Goal: Task Accomplishment & Management: Complete application form

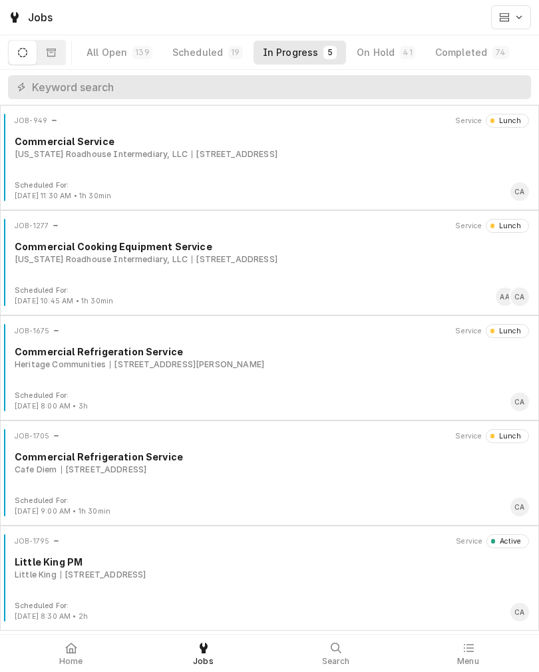
click at [383, 572] on div "Little King 14005 Q St, Omaha, NE 68137" at bounding box center [272, 575] width 514 height 12
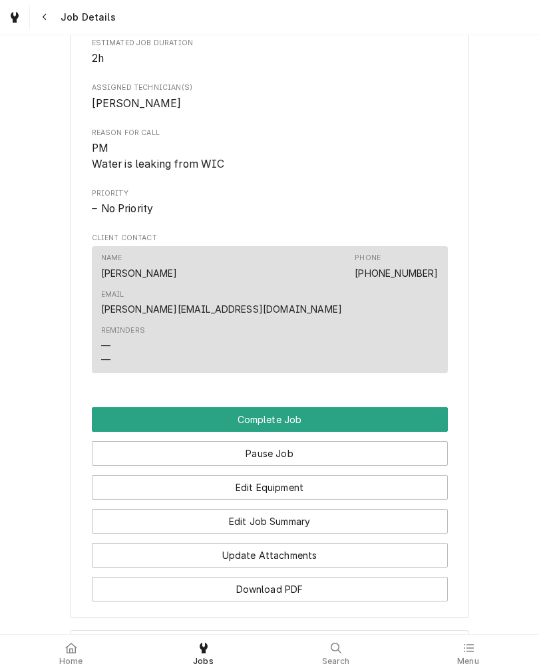
scroll to position [592, 0]
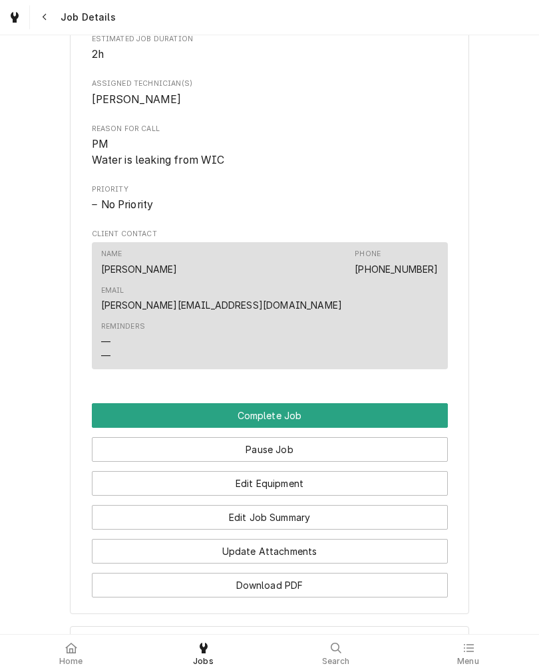
click at [98, 404] on button "Complete Job" at bounding box center [270, 415] width 356 height 25
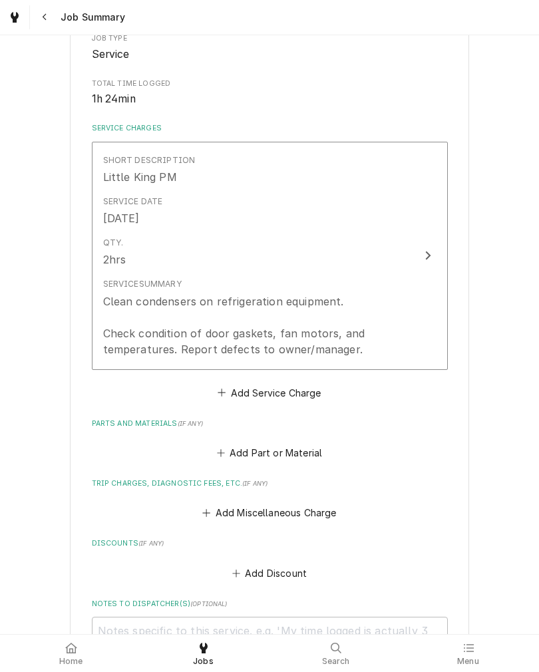
scroll to position [258, 0]
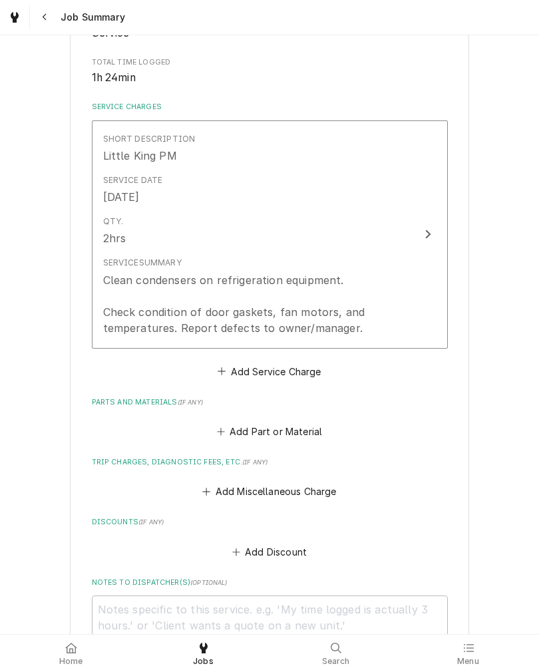
click at [394, 305] on div "Clean condensers on refrigeration equipment. Check condition of door gaskets, f…" at bounding box center [255, 304] width 305 height 64
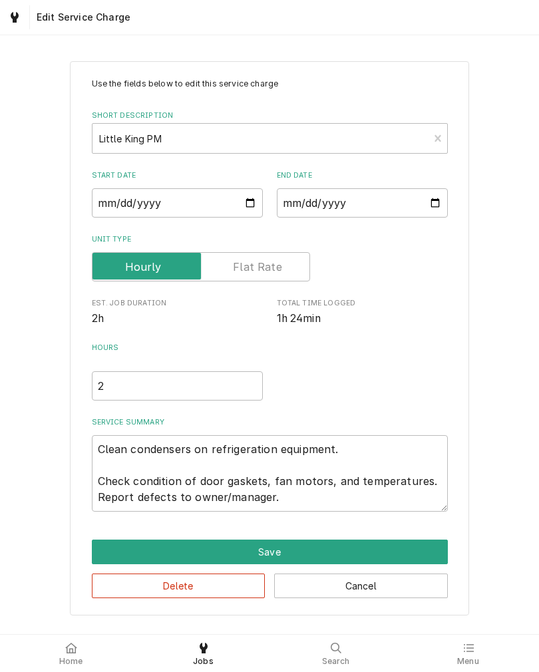
type textarea "x"
click at [244, 256] on input "Unit Type" at bounding box center [201, 266] width 206 height 29
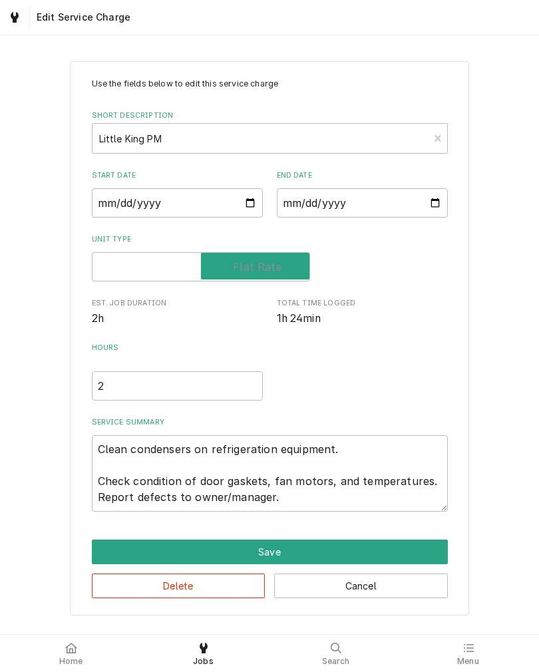
checkbox input "true"
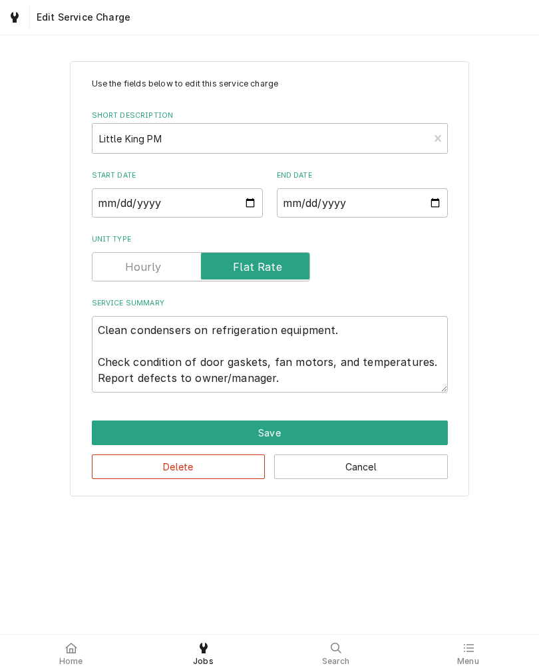
click at [100, 437] on button "Save" at bounding box center [270, 433] width 356 height 25
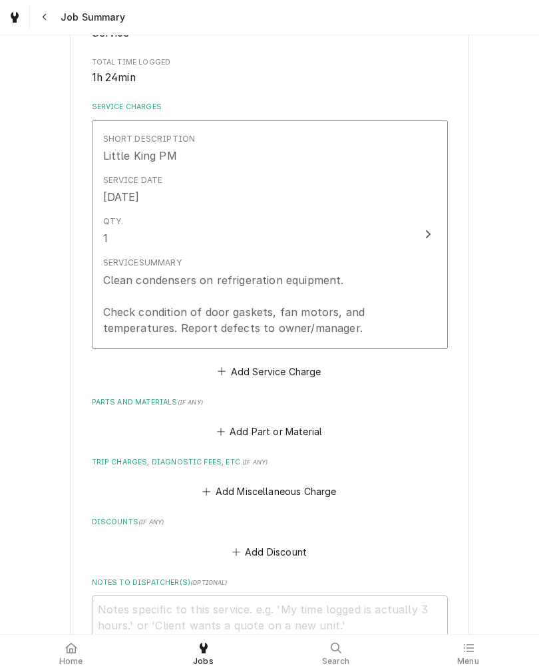
click at [225, 486] on button "Add Miscellaneous Charge" at bounding box center [269, 491] width 138 height 19
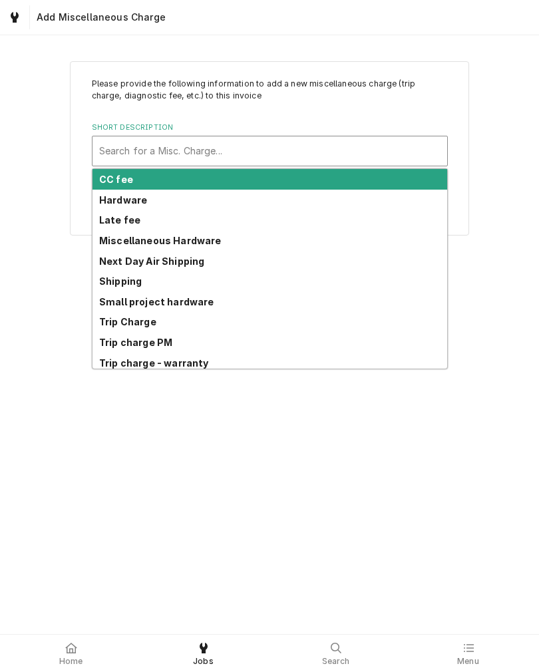
click at [108, 341] on strong "Trip charge PM" at bounding box center [135, 342] width 73 height 11
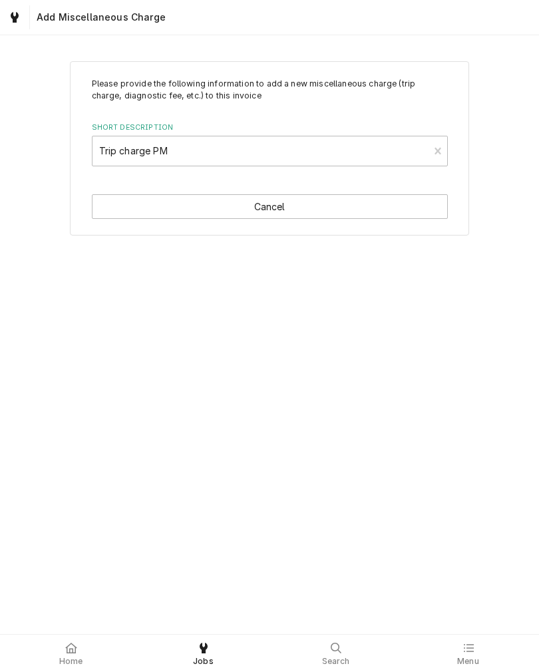
type textarea "x"
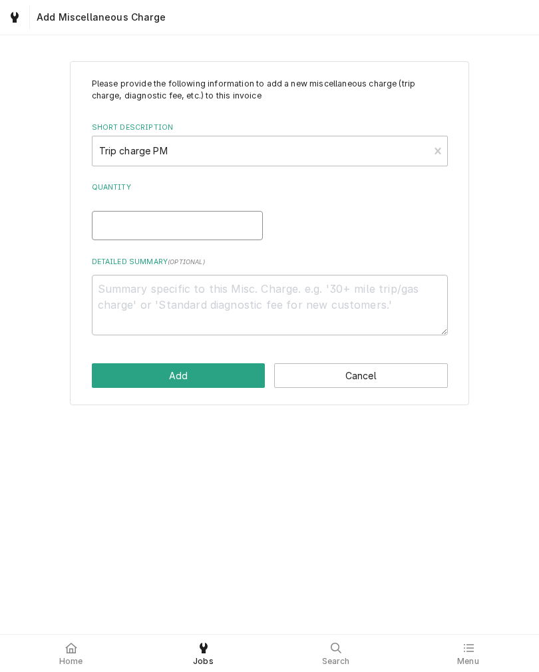
click at [98, 222] on input "Quantity" at bounding box center [177, 225] width 171 height 29
type input "1"
click at [107, 365] on button "Add" at bounding box center [179, 375] width 174 height 25
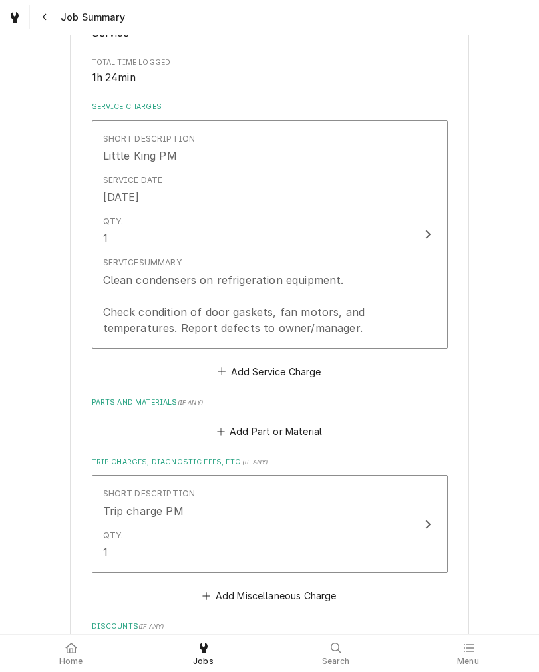
click at [104, 363] on div "Short Description Little King PM Service Date Sep 8, 2025 Qty. 1 Service Summar…" at bounding box center [270, 250] width 356 height 260
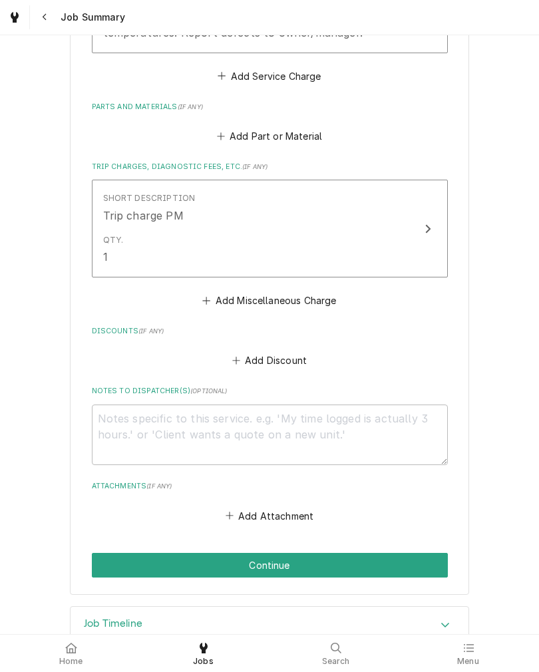
scroll to position [554, 0]
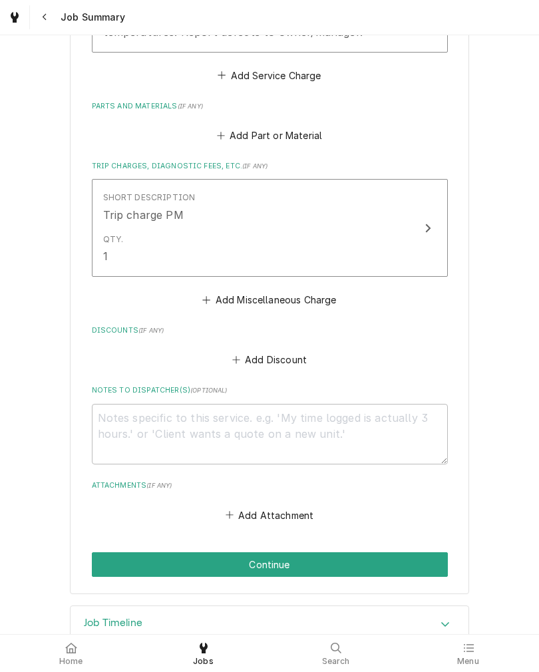
click at [100, 566] on button "Continue" at bounding box center [270, 564] width 356 height 25
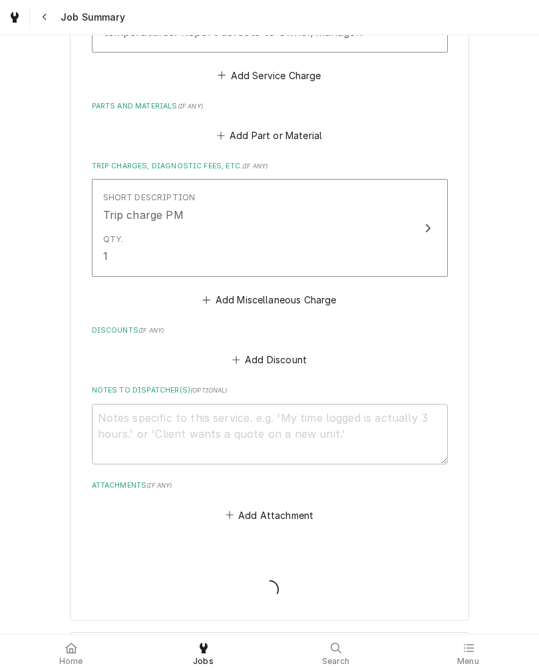
click at [100, 565] on div "Job Summary Form" at bounding box center [270, 577] width 356 height 51
type textarea "x"
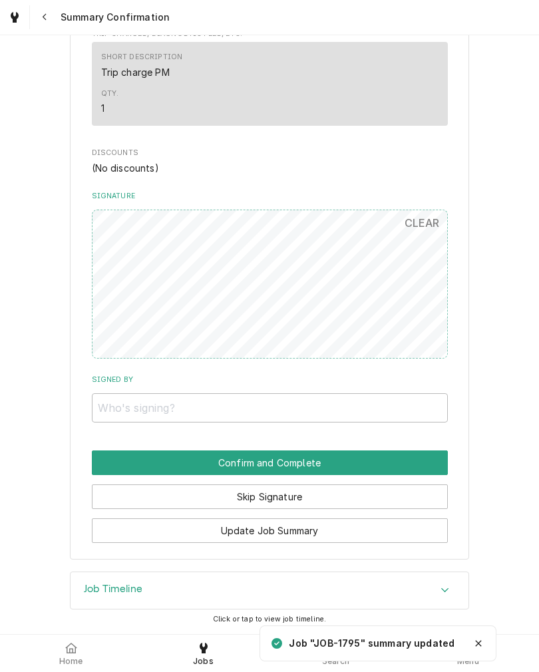
scroll to position [613, 0]
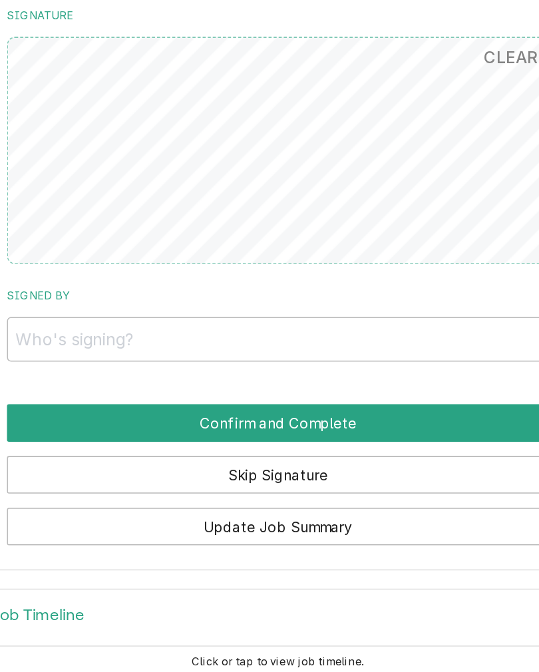
click at [397, 210] on button "CLEAR" at bounding box center [422, 223] width 51 height 27
click at [238, 393] on input "Signed By" at bounding box center [270, 407] width 356 height 29
type input "Teresa"
click at [70, 239] on div "Little King 14005 Q St, Omaha, NE 68137 Please have Little King review the work…" at bounding box center [269, 7] width 399 height 1107
click at [92, 451] on button "Confirm and Complete" at bounding box center [270, 463] width 356 height 25
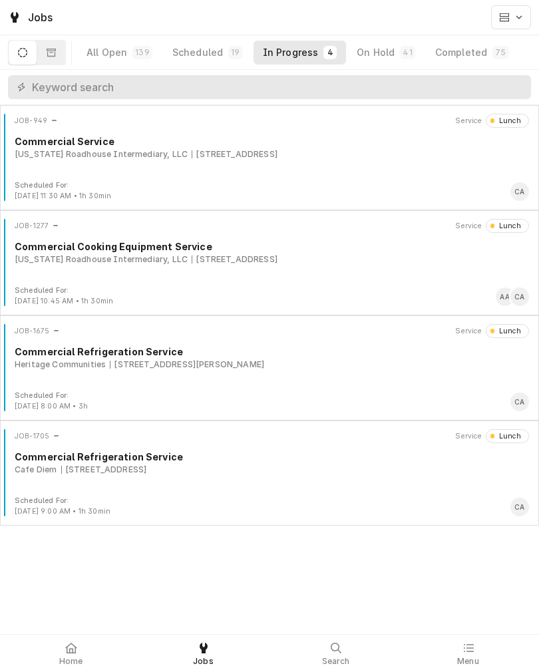
click at [71, 645] on icon at bounding box center [71, 648] width 12 height 11
